Goal: Check status

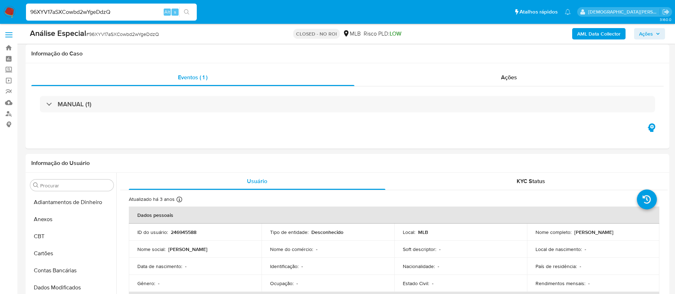
select select "10"
click at [84, 10] on input "96XYV17aSXCowbd2wYgeDdzQ" at bounding box center [111, 11] width 171 height 9
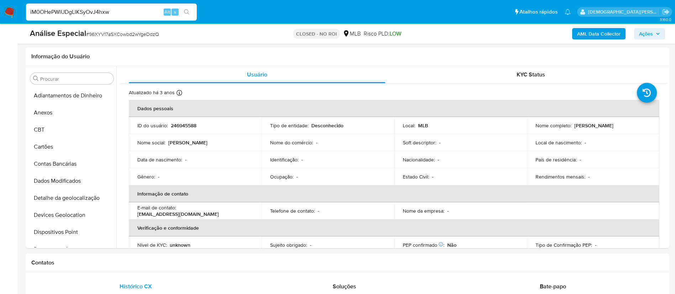
scroll to position [335, 0]
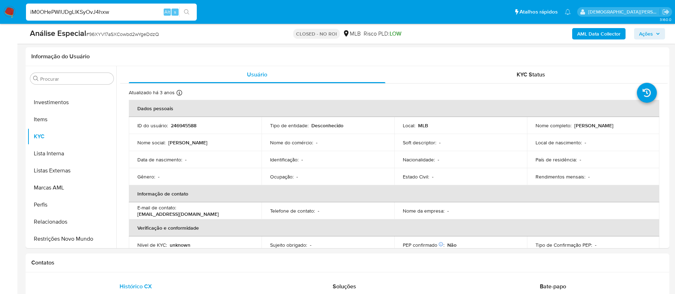
type input "iM0OHePWlUDgLlKSyOvJ4hxw"
click at [125, 5] on div "iM0OHePWlUDgLlKSyOvJ4hxw Alt s" at bounding box center [111, 12] width 171 height 17
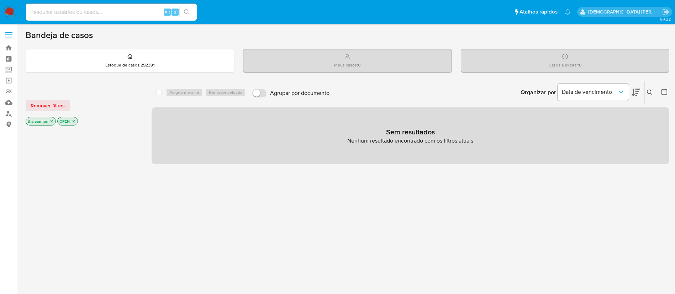
click at [132, 4] on div "Alt s" at bounding box center [111, 12] width 171 height 17
click at [133, 12] on input at bounding box center [111, 11] width 171 height 9
paste input "iM0OHePWlUDgLlKSyOvJ4hxw"
type input "iM0OHePWlUDgLlKSyOvJ4hxw"
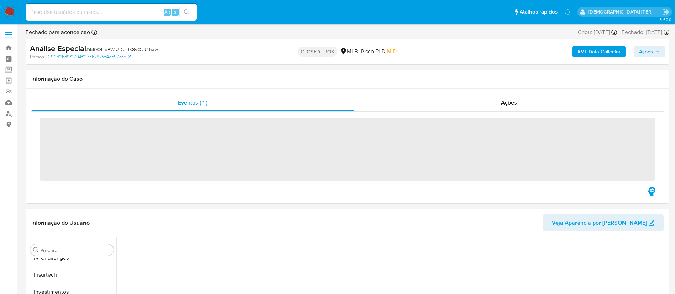
scroll to position [335, 0]
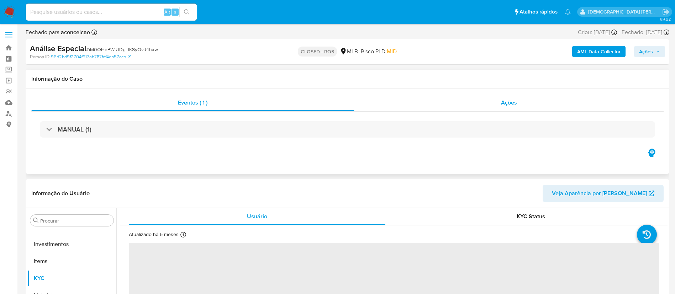
click at [382, 107] on div "Ações" at bounding box center [508, 102] width 309 height 17
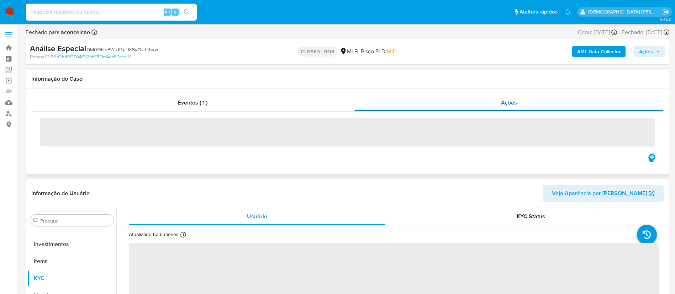
select select "10"
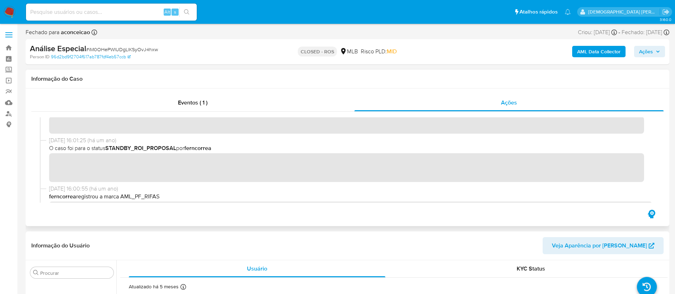
scroll to position [439, 0]
